Goal: Task Accomplishment & Management: Manage account settings

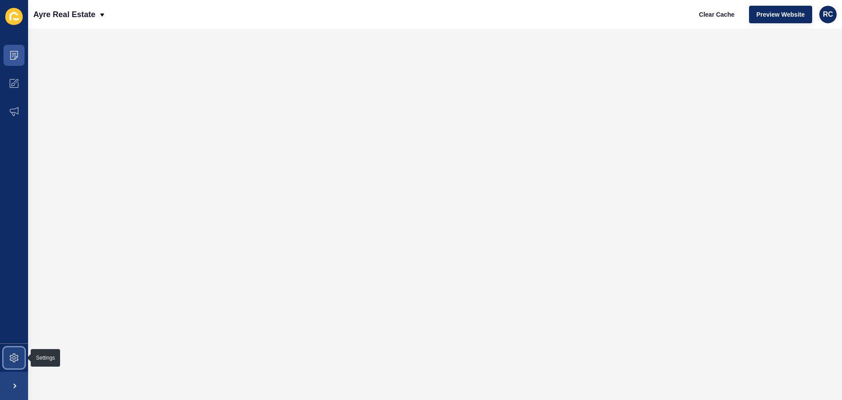
click at [14, 353] on icon at bounding box center [14, 357] width 9 height 9
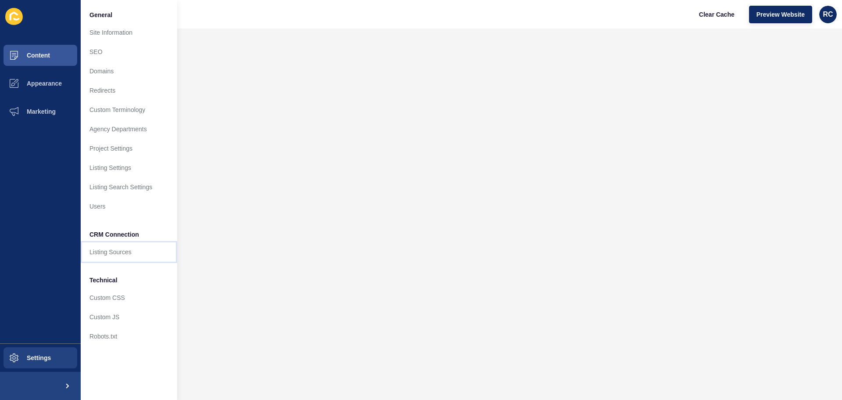
click at [131, 257] on link "Listing Sources" at bounding box center [129, 251] width 96 height 19
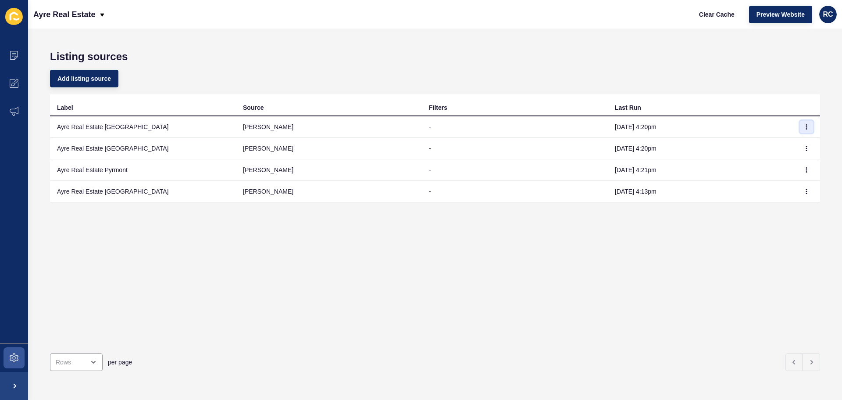
click at [804, 126] on icon "button" at bounding box center [806, 126] width 5 height 5
click at [790, 143] on link "Sync now" at bounding box center [775, 144] width 61 height 19
click at [823, 15] on span "RC" at bounding box center [828, 14] width 10 height 9
click at [801, 71] on link "Logout" at bounding box center [807, 73] width 64 height 19
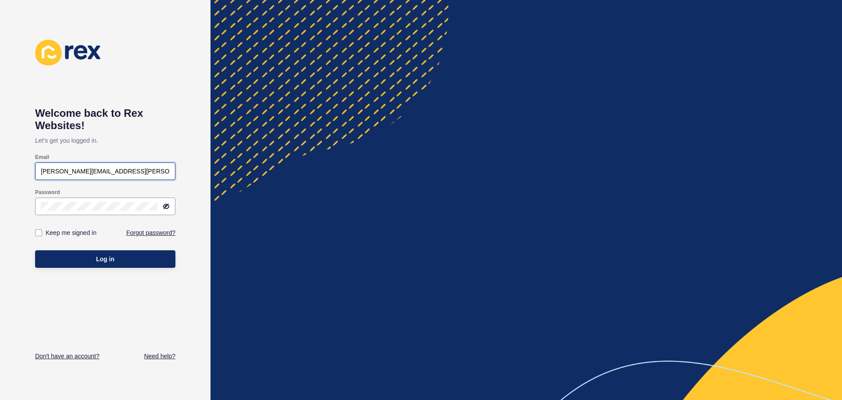
click at [112, 169] on input "[PERSON_NAME][EMAIL_ADDRESS][PERSON_NAME][DOMAIN_NAME]" at bounding box center [105, 171] width 129 height 9
click at [57, 170] on input "[PERSON_NAME][EMAIL_ADDRESS][PERSON_NAME][DOMAIN_NAME]" at bounding box center [105, 171] width 129 height 9
type input "[PERSON_NAME][EMAIL_ADDRESS][PERSON_NAME][DOMAIN_NAME]"
click at [173, 145] on p "Let's get you logged in." at bounding box center [105, 141] width 140 height 18
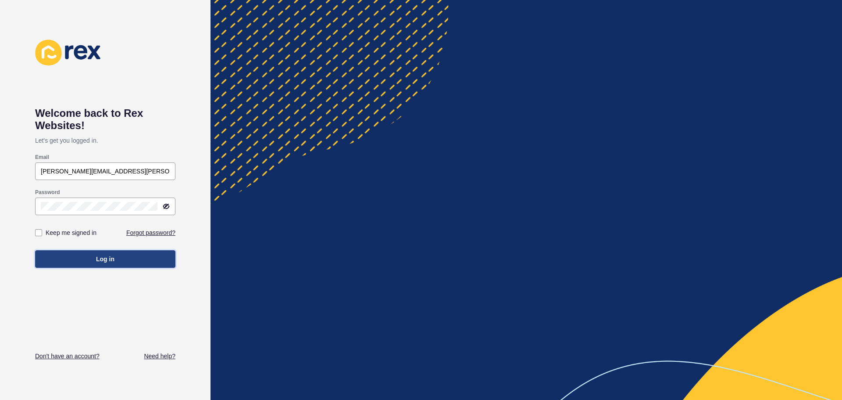
click at [89, 260] on button "Log in" at bounding box center [105, 259] width 140 height 18
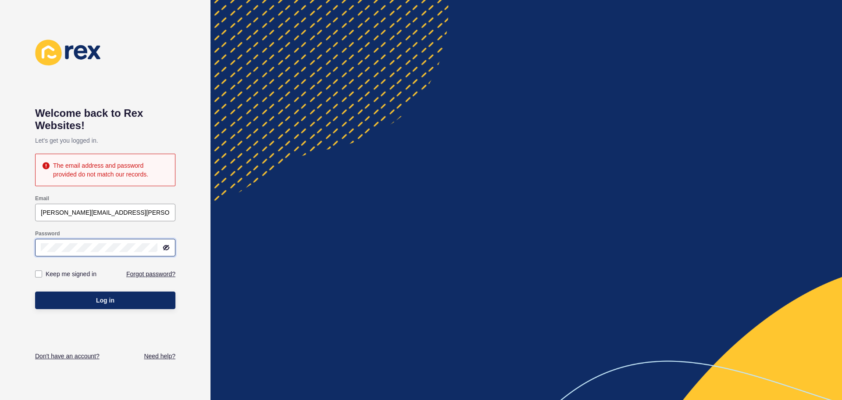
click at [17, 245] on div "Welcome back to [PERSON_NAME] Websites! Let's get you logged in. The email addr…" at bounding box center [105, 200] width 211 height 400
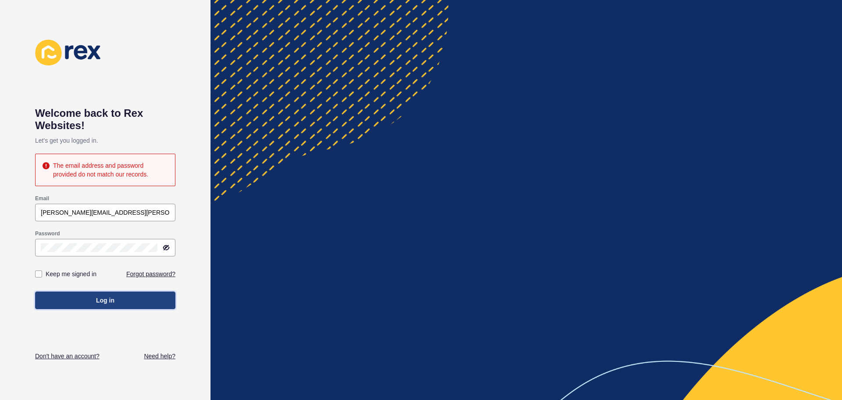
click at [51, 301] on button "Log in" at bounding box center [105, 300] width 140 height 18
click at [131, 272] on link "Forgot password?" at bounding box center [150, 273] width 49 height 9
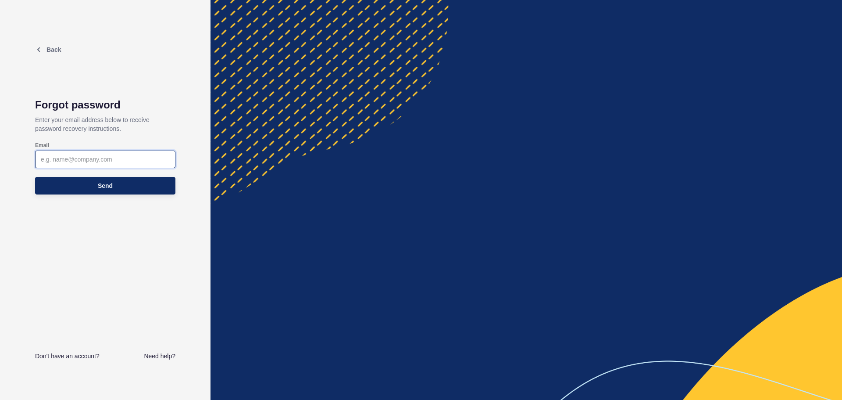
click at [115, 161] on input "Email" at bounding box center [105, 159] width 129 height 9
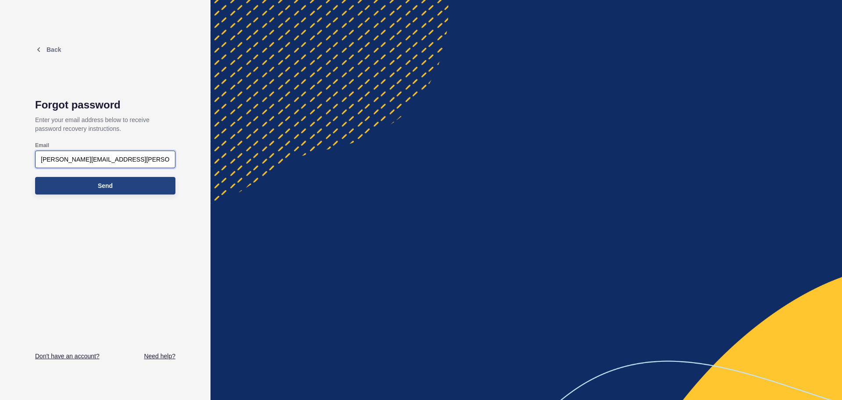
type input "[PERSON_NAME][EMAIL_ADDRESS][PERSON_NAME][DOMAIN_NAME]"
click at [110, 188] on span "Send" at bounding box center [105, 185] width 15 height 9
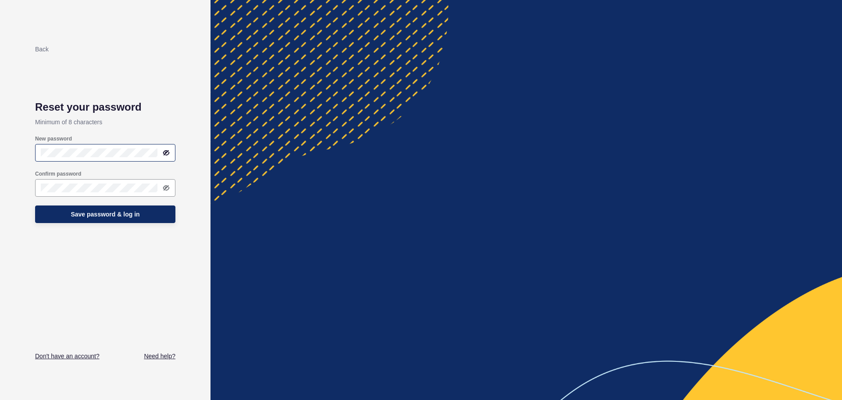
click at [165, 152] on icon at bounding box center [166, 152] width 7 height 7
click at [0, 131] on div "Back Reset your password Minimum of 8 characters New password Confirm password …" at bounding box center [105, 200] width 211 height 400
click at [75, 262] on div "Back Reset your password Minimum of 8 characters New password Confirm password …" at bounding box center [105, 199] width 140 height 321
click at [87, 159] on div at bounding box center [105, 153] width 140 height 18
click at [59, 231] on div "Back Reset your password Minimum of 8 characters New password Confirm password …" at bounding box center [105, 199] width 140 height 321
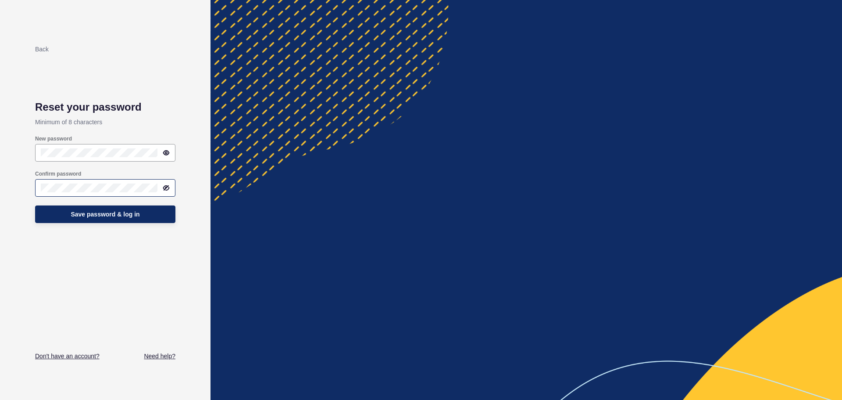
click at [168, 189] on icon at bounding box center [166, 188] width 5 height 4
click at [108, 212] on span "Save password & log in" at bounding box center [105, 214] width 69 height 9
